Goal: Information Seeking & Learning: Check status

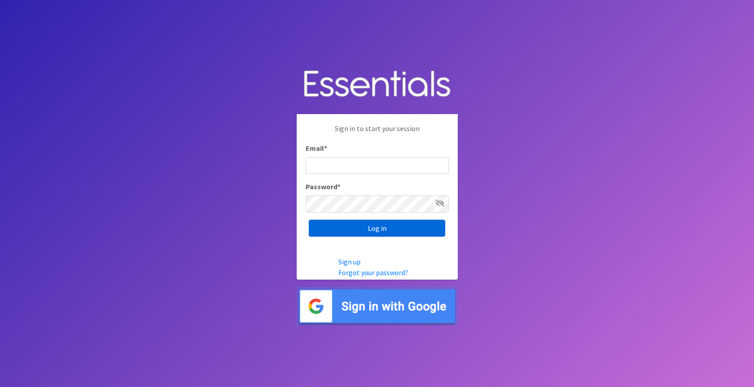
type input "jessi@periodokc.org"
click at [393, 225] on input "Log in" at bounding box center [377, 228] width 136 height 17
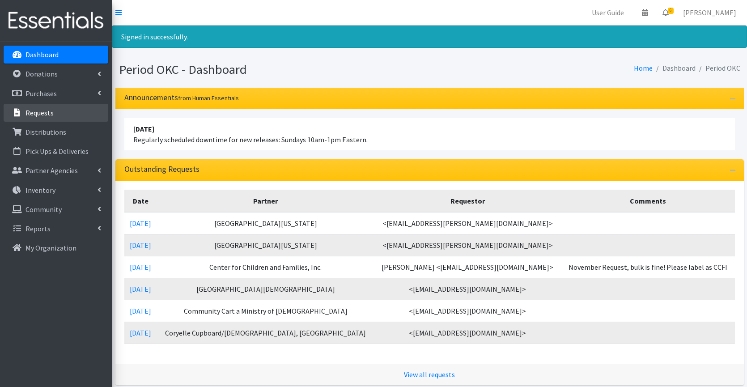
click at [39, 112] on p "Requests" at bounding box center [39, 112] width 28 height 9
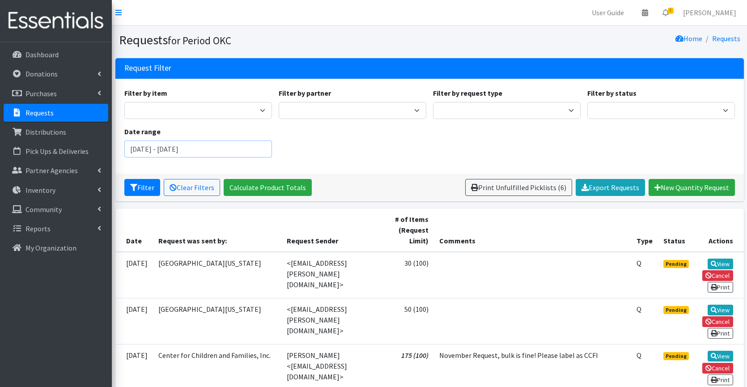
click at [244, 154] on input "August 2, 2025 - November 2, 2025" at bounding box center [198, 148] width 148 height 17
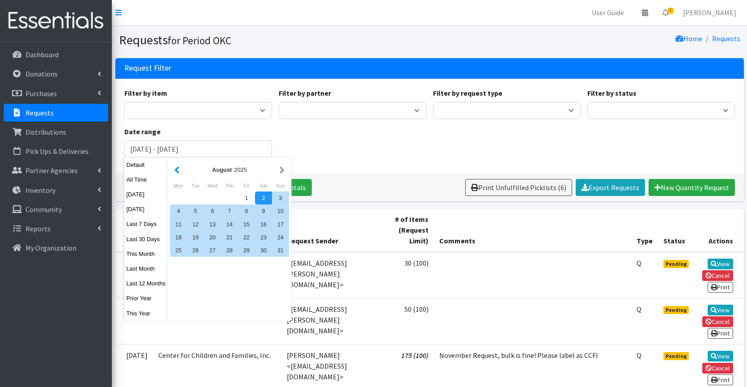
click at [178, 170] on button "button" at bounding box center [176, 169] width 9 height 11
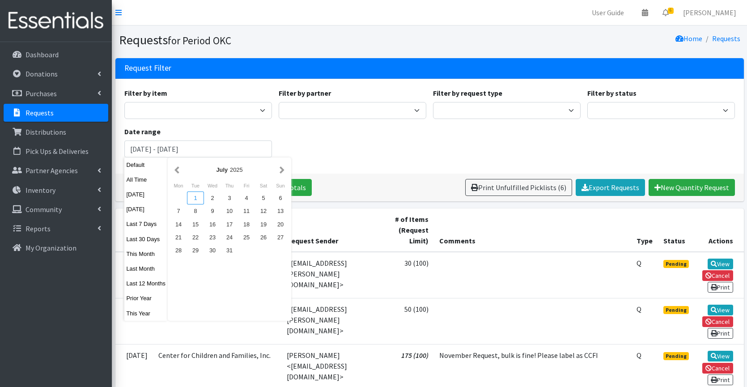
click at [193, 200] on div "1" at bounding box center [195, 197] width 17 height 13
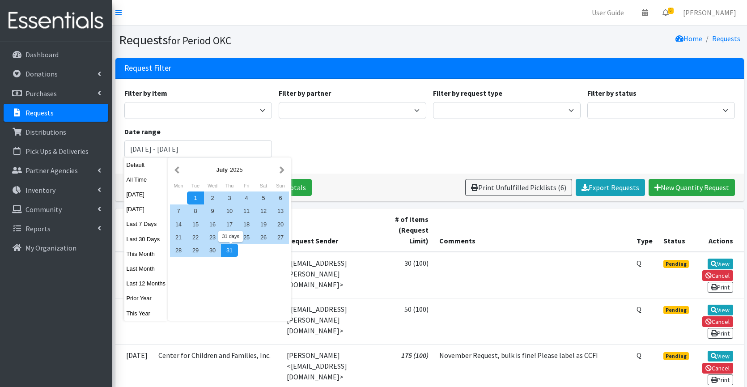
click at [229, 252] on div "31" at bounding box center [229, 250] width 17 height 13
type input "July 1, 2025 - July 31, 2025"
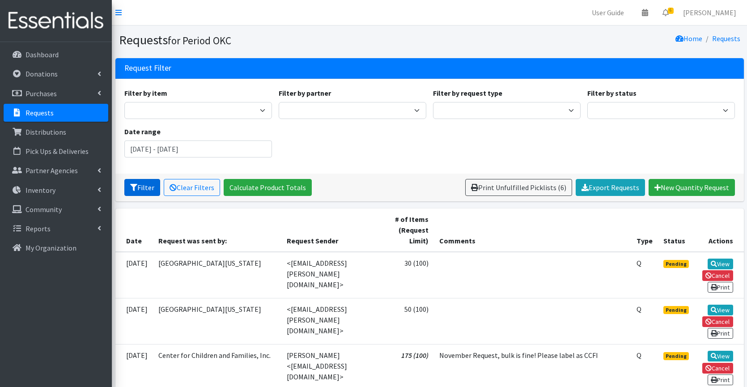
click at [130, 188] on icon "submit" at bounding box center [133, 187] width 7 height 7
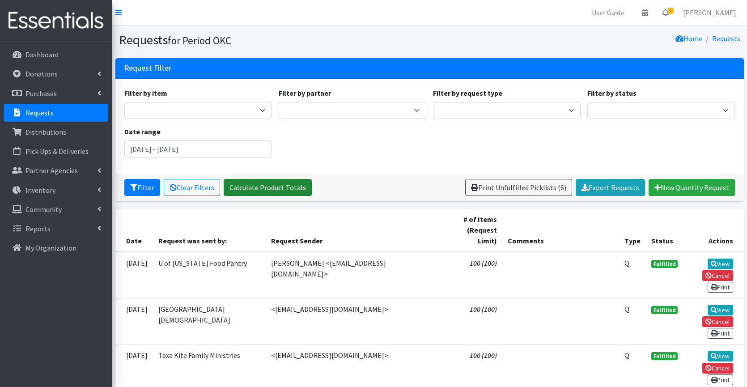
click at [300, 187] on link "Calculate Product Totals" at bounding box center [268, 187] width 88 height 17
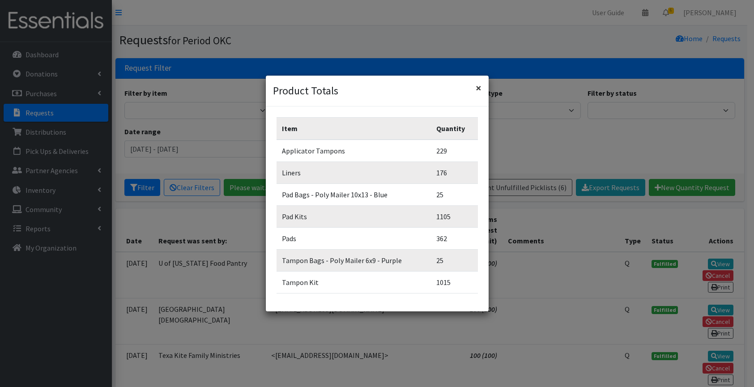
click at [480, 89] on span "×" at bounding box center [478, 88] width 6 height 14
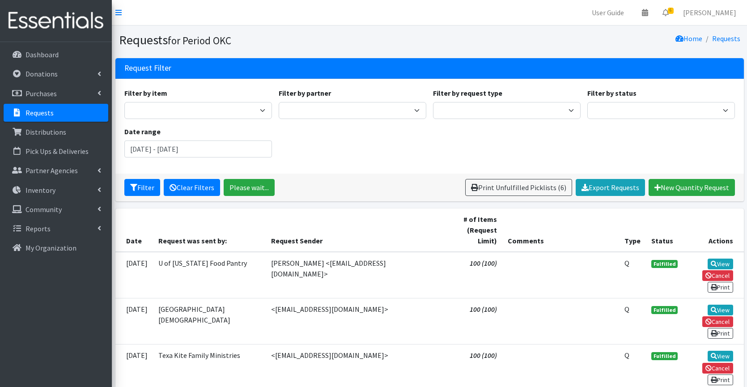
click at [185, 187] on link "Clear Filters" at bounding box center [192, 187] width 56 height 17
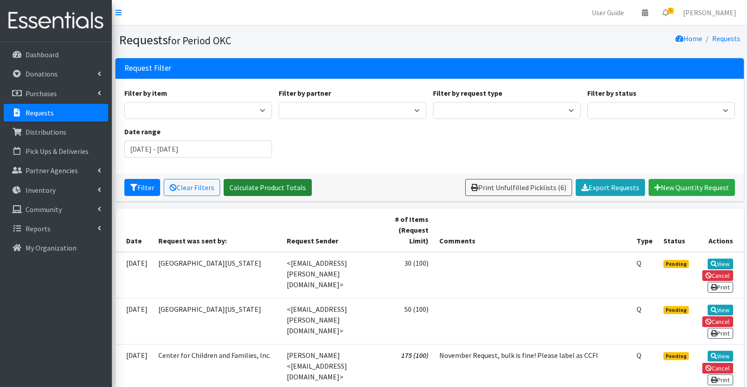
click at [284, 186] on link "Calculate Product Totals" at bounding box center [268, 187] width 88 height 17
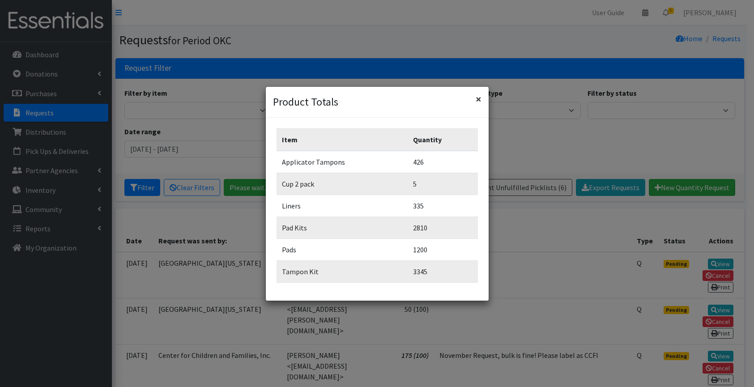
click at [478, 99] on span "×" at bounding box center [478, 99] width 6 height 14
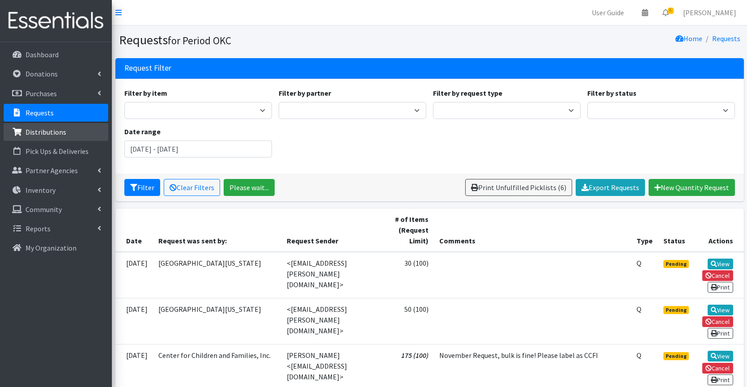
click at [68, 131] on link "Distributions" at bounding box center [56, 132] width 105 height 18
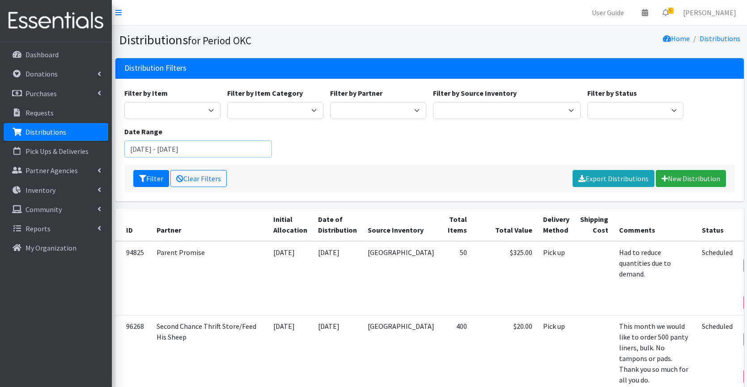
click at [243, 149] on input "[DATE] - [DATE]" at bounding box center [198, 148] width 148 height 17
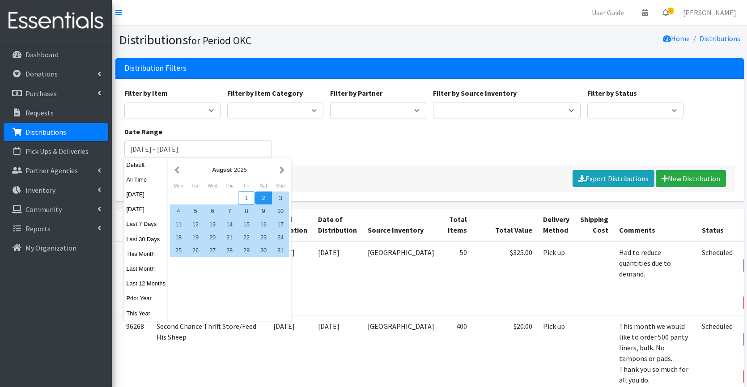
click at [254, 195] on div "1" at bounding box center [246, 197] width 17 height 13
click at [282, 248] on div "31" at bounding box center [280, 250] width 17 height 13
type input "[DATE] - [DATE]"
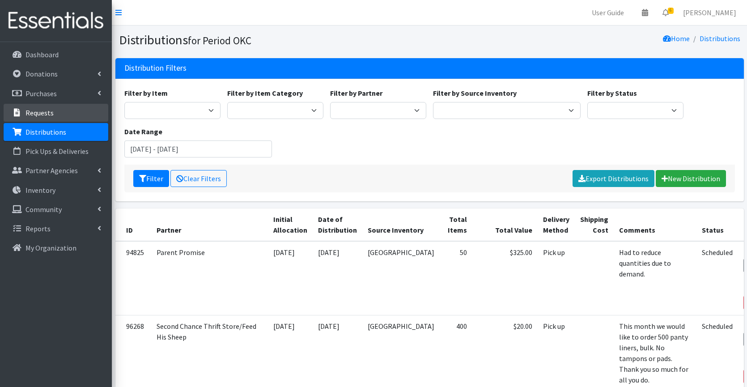
click at [67, 117] on link "Requests" at bounding box center [56, 113] width 105 height 18
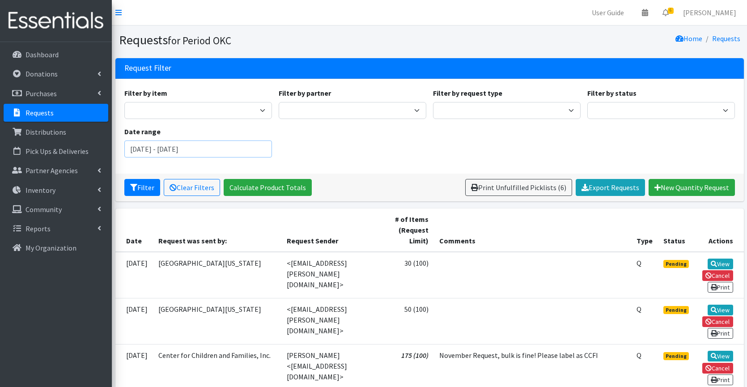
click at [245, 147] on input "[DATE] - [DATE]" at bounding box center [198, 148] width 148 height 17
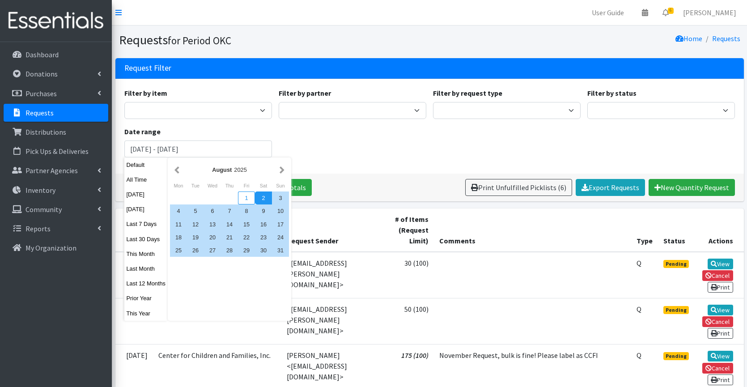
click at [250, 197] on div "1" at bounding box center [246, 197] width 17 height 13
click at [279, 249] on div "31" at bounding box center [280, 250] width 17 height 13
type input "August 1, 2025 - August 31, 2025"
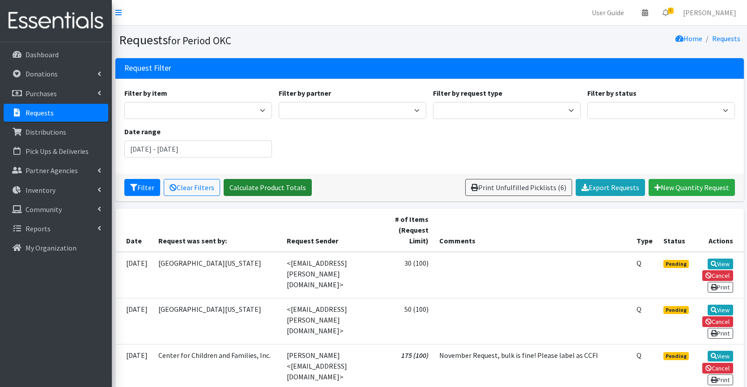
click at [255, 190] on link "Calculate Product Totals" at bounding box center [268, 187] width 88 height 17
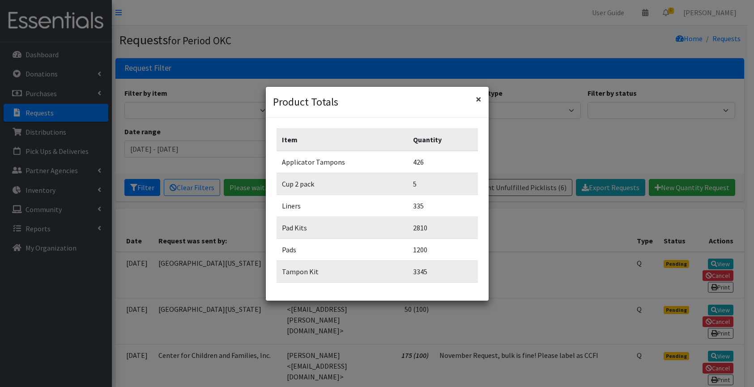
click at [476, 99] on span "×" at bounding box center [478, 99] width 6 height 14
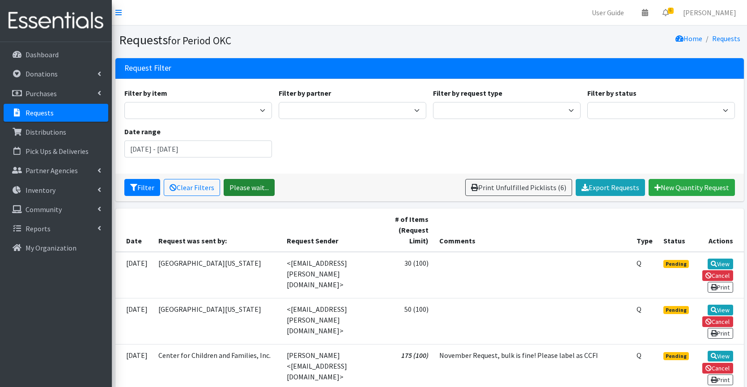
click at [262, 183] on link "Please wait..." at bounding box center [249, 187] width 51 height 17
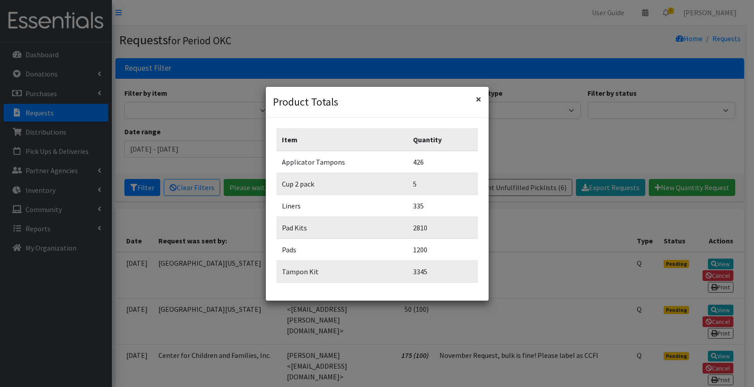
click at [476, 99] on span "×" at bounding box center [478, 99] width 6 height 14
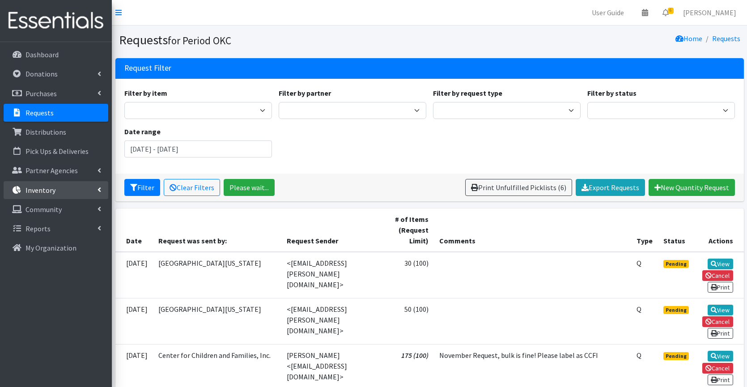
click at [99, 187] on icon at bounding box center [100, 189] width 4 height 7
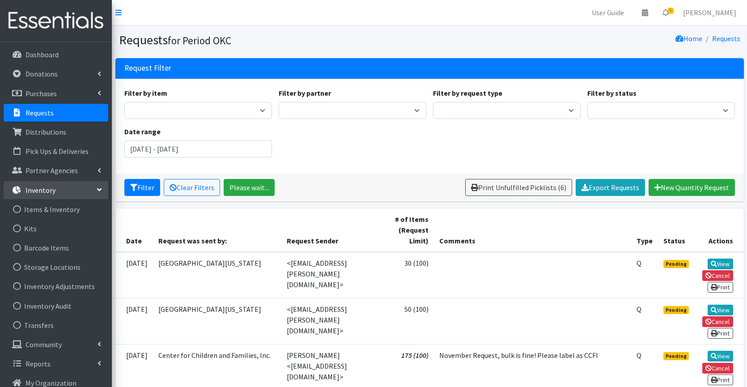
click at [99, 187] on link "Inventory" at bounding box center [56, 190] width 105 height 18
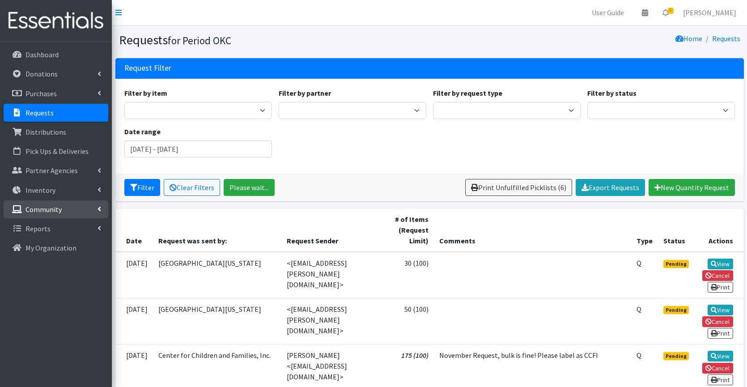
click at [99, 206] on icon at bounding box center [100, 208] width 4 height 7
click at [99, 206] on link "Community" at bounding box center [56, 209] width 105 height 18
click at [101, 223] on link "Reports" at bounding box center [56, 229] width 105 height 18
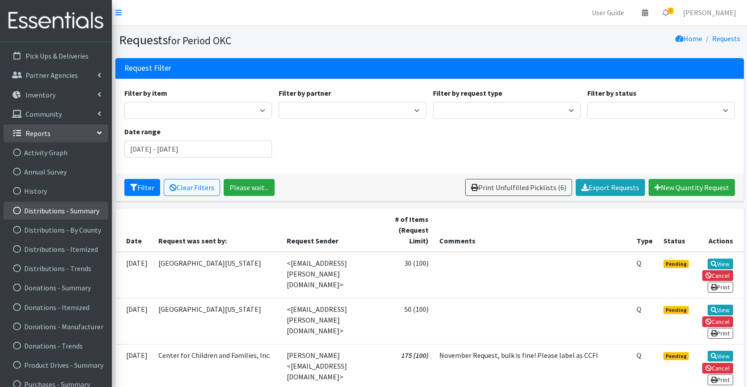
scroll to position [98, 0]
click at [81, 211] on link "Distributions - Summary" at bounding box center [56, 208] width 105 height 18
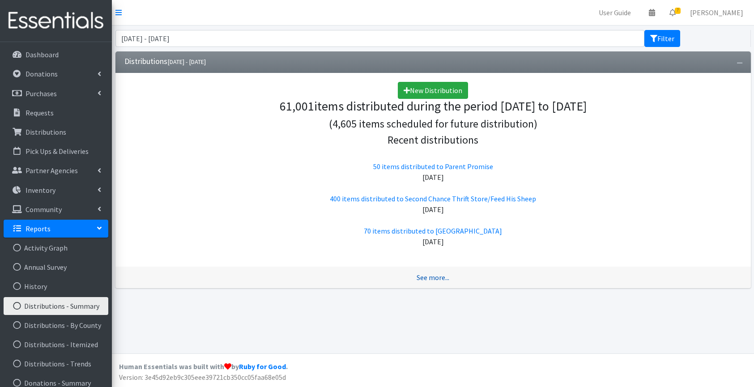
click at [433, 280] on link "See more..." at bounding box center [432, 277] width 33 height 9
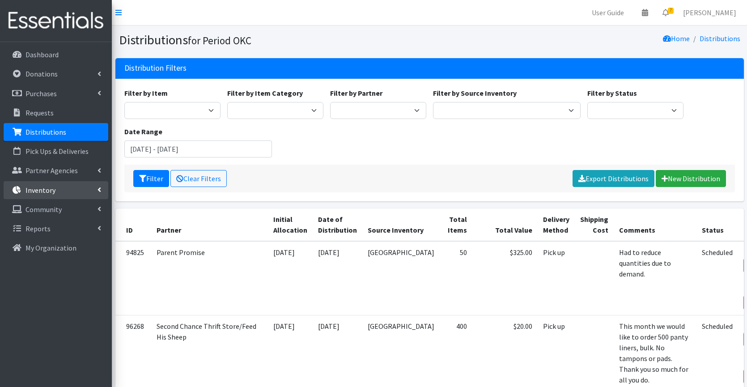
click at [94, 188] on link "Inventory" at bounding box center [56, 190] width 105 height 18
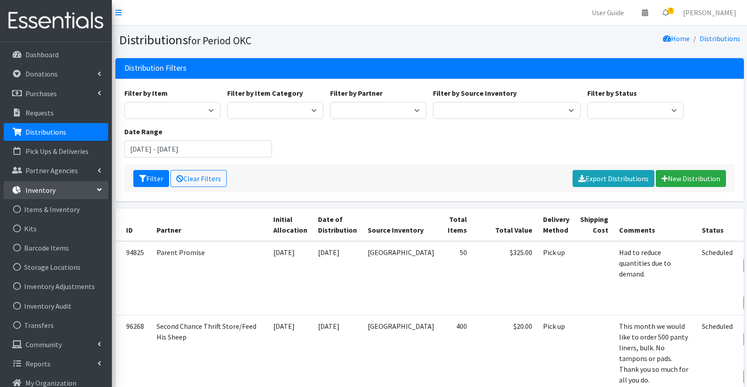
click at [96, 182] on link "Inventory" at bounding box center [56, 190] width 105 height 18
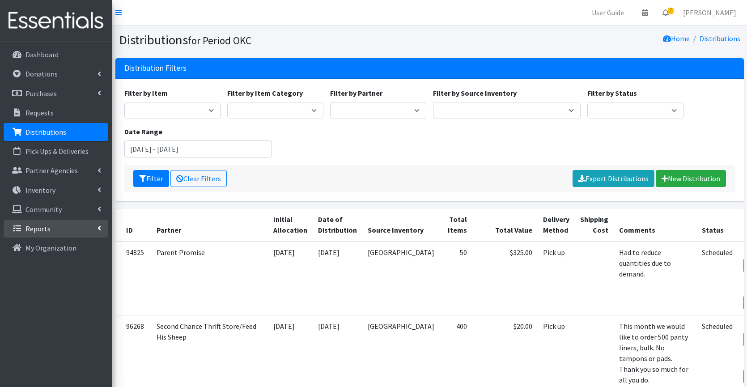
click at [98, 224] on link "Reports" at bounding box center [56, 229] width 105 height 18
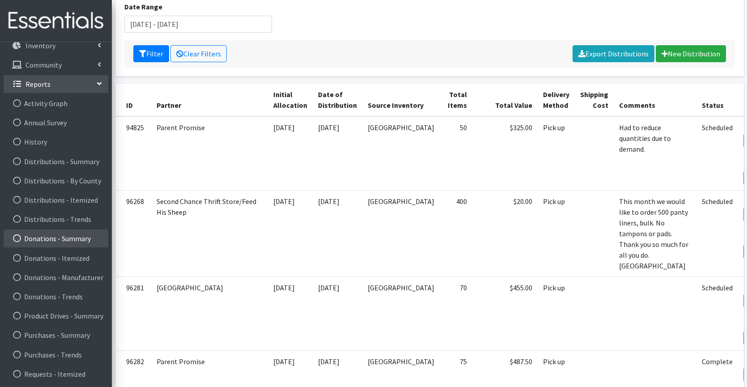
scroll to position [154, 0]
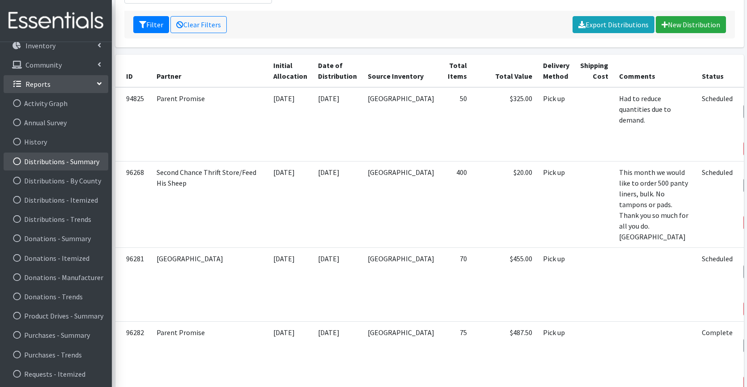
click at [35, 161] on link "Distributions - Summary" at bounding box center [56, 162] width 105 height 18
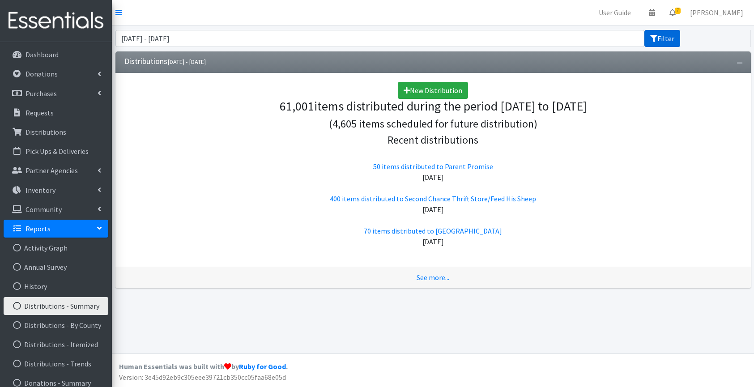
click at [661, 40] on button "Filter" at bounding box center [662, 38] width 36 height 17
click at [578, 38] on input "August 2, 2025 - November 2, 2025" at bounding box center [379, 38] width 529 height 17
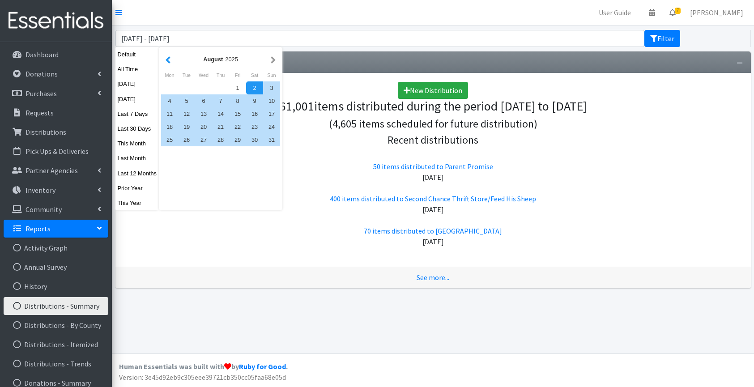
click at [168, 60] on button "button" at bounding box center [167, 59] width 9 height 11
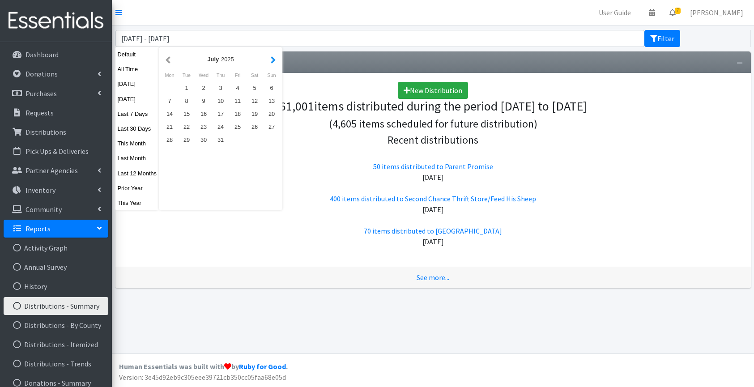
click at [276, 57] on button "button" at bounding box center [272, 59] width 9 height 11
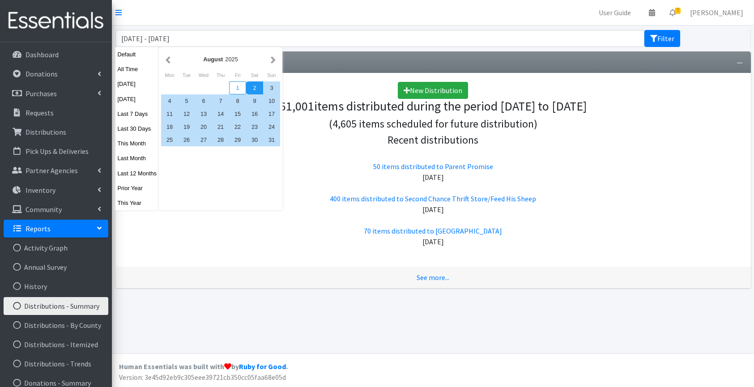
click at [240, 88] on div "1" at bounding box center [237, 87] width 17 height 13
click at [274, 137] on div "31" at bounding box center [271, 139] width 17 height 13
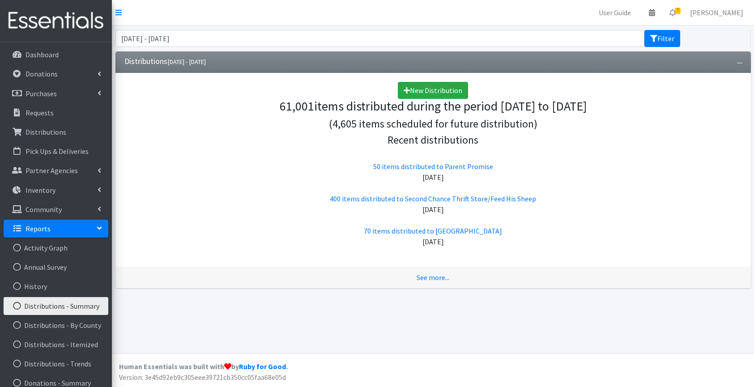
type input "August 1, 2025 - August 31, 2025"
click at [651, 39] on icon "submit" at bounding box center [653, 38] width 7 height 7
click at [597, 41] on input "[DATE] - [DATE]" at bounding box center [379, 38] width 529 height 17
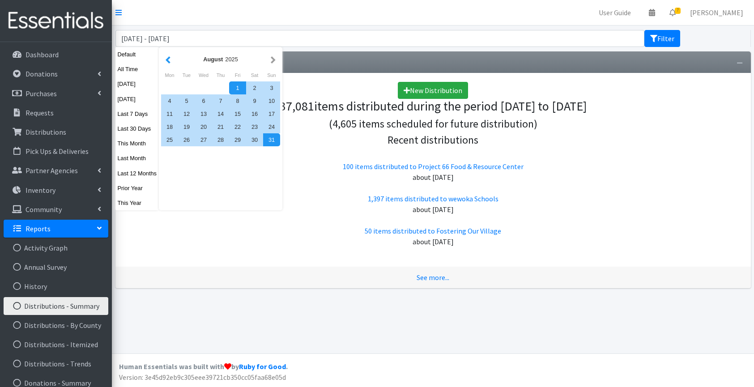
click at [170, 61] on button "button" at bounding box center [167, 59] width 9 height 11
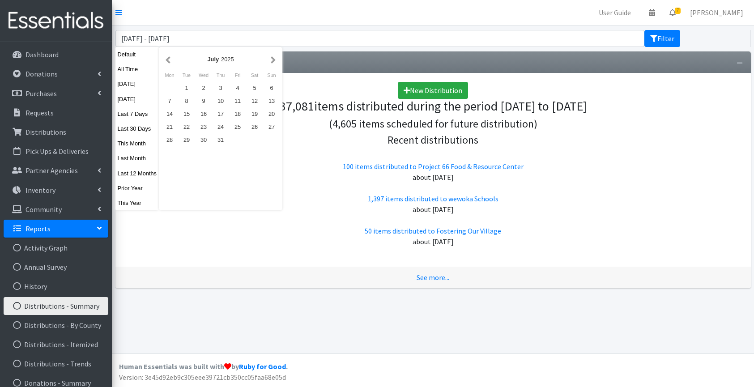
click at [170, 61] on button "button" at bounding box center [167, 59] width 9 height 11
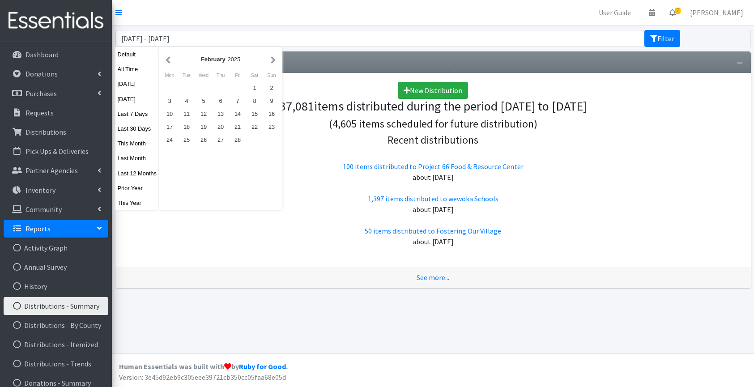
click at [170, 61] on button "button" at bounding box center [167, 59] width 9 height 11
click at [204, 89] on div "1" at bounding box center [203, 87] width 17 height 13
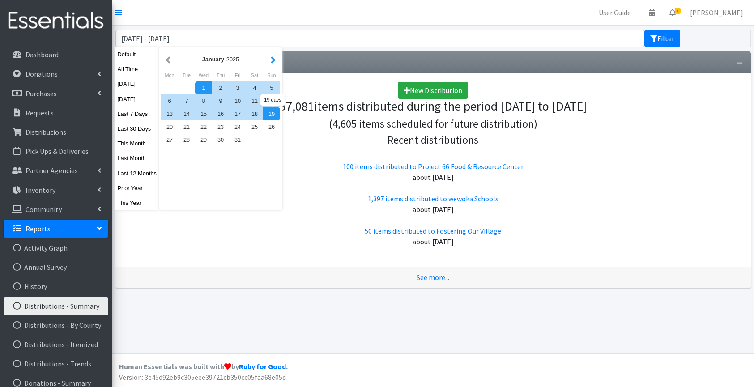
click at [276, 63] on button "button" at bounding box center [272, 59] width 9 height 11
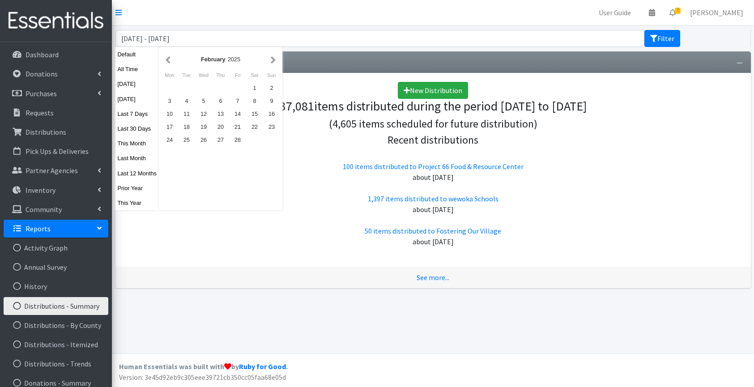
click at [276, 63] on button "button" at bounding box center [272, 59] width 9 height 11
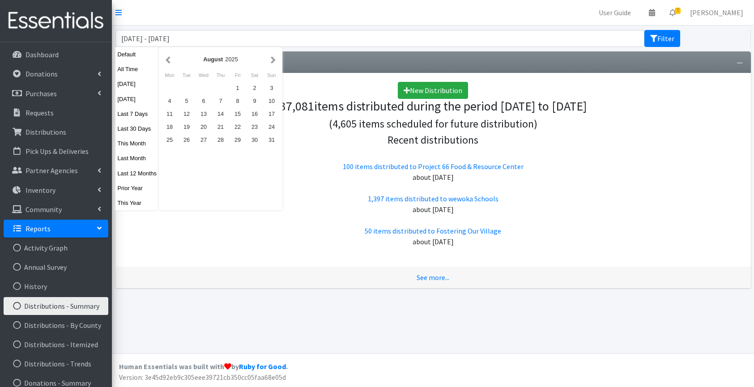
click at [276, 63] on button "button" at bounding box center [272, 59] width 9 height 11
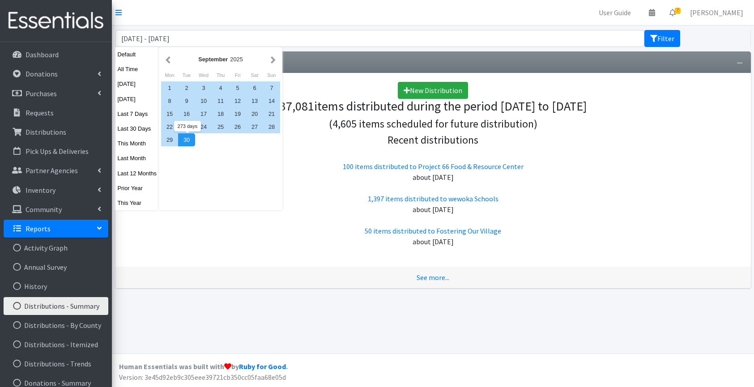
click at [184, 139] on div "30" at bounding box center [186, 139] width 17 height 13
type input "[DATE] - [DATE]"
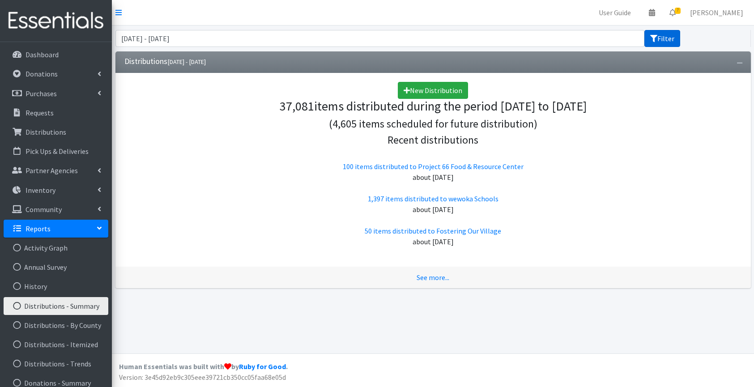
click at [660, 38] on button "Filter" at bounding box center [662, 38] width 36 height 17
